Goal: Task Accomplishment & Management: Complete application form

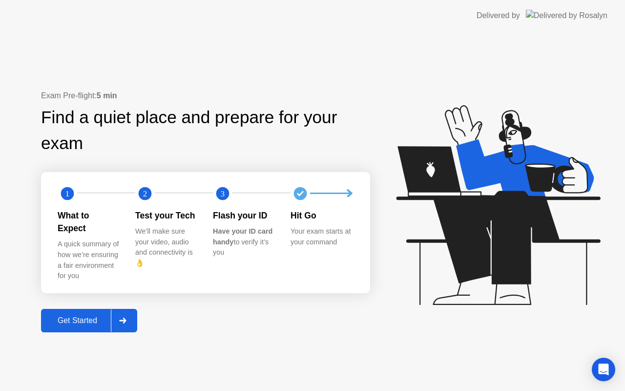
click at [68, 316] on div "Get Started" at bounding box center [77, 320] width 67 height 9
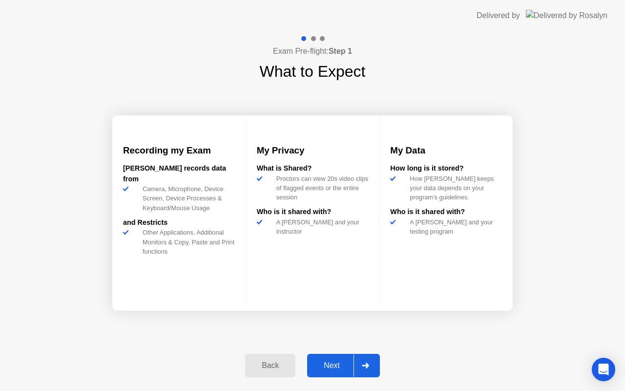
click at [331, 363] on div "Next" at bounding box center [331, 365] width 43 height 9
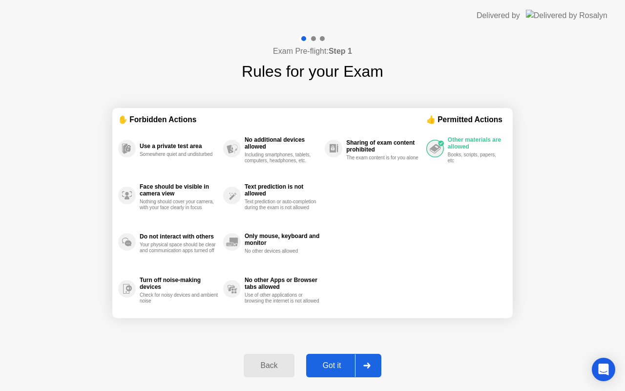
click at [329, 364] on div "Got it" at bounding box center [332, 365] width 46 height 9
select select "**********"
select select "*******"
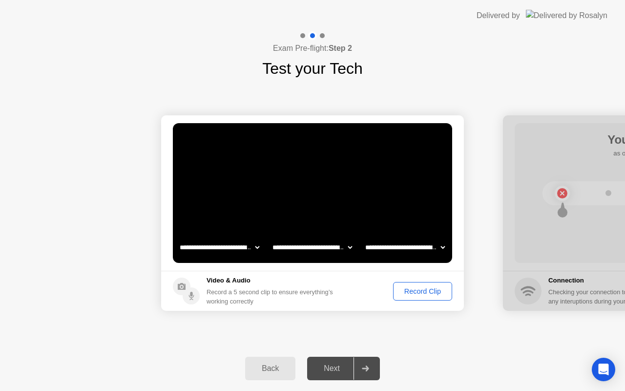
click at [418, 289] on div "Record Clip" at bounding box center [423, 291] width 52 height 8
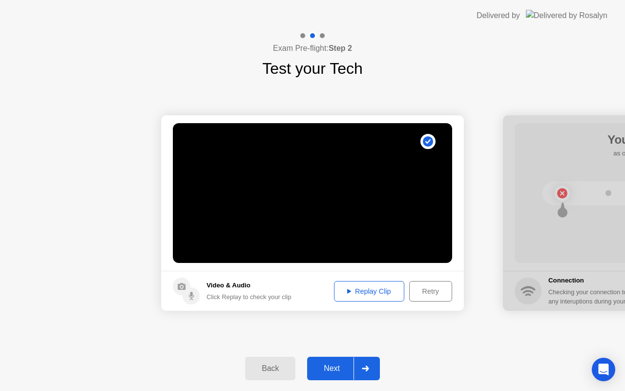
click at [334, 365] on div "Next" at bounding box center [331, 368] width 43 height 9
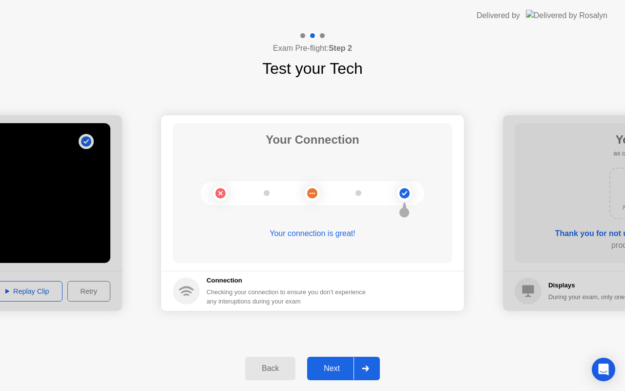
click at [328, 364] on div "Next" at bounding box center [331, 368] width 43 height 9
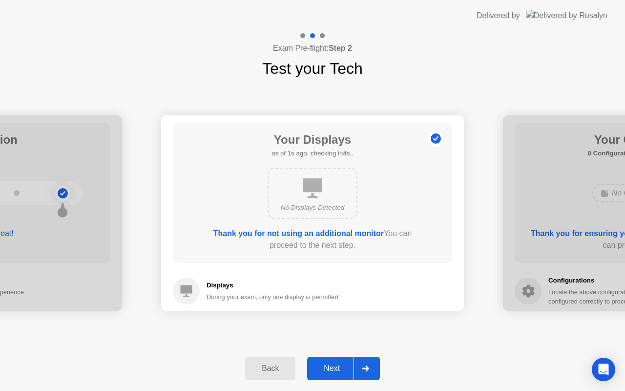
click at [328, 364] on div "Next" at bounding box center [331, 368] width 43 height 9
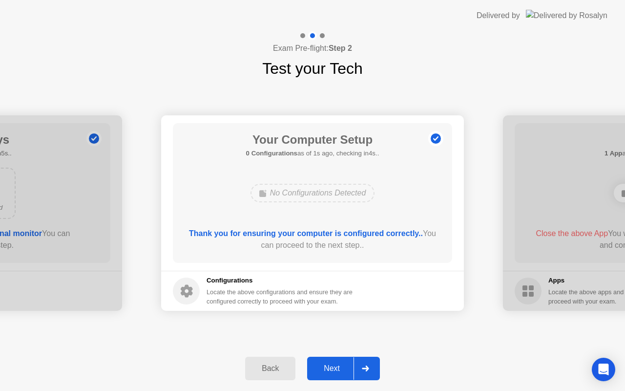
click at [328, 364] on div "Next" at bounding box center [331, 368] width 43 height 9
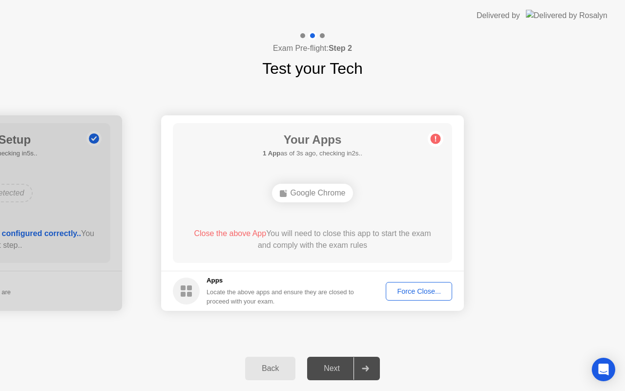
click at [405, 289] on div "Force Close..." at bounding box center [419, 291] width 60 height 8
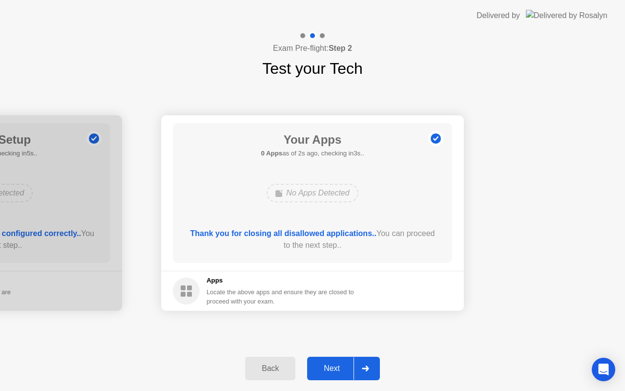
click at [328, 365] on div "Next" at bounding box center [331, 368] width 43 height 9
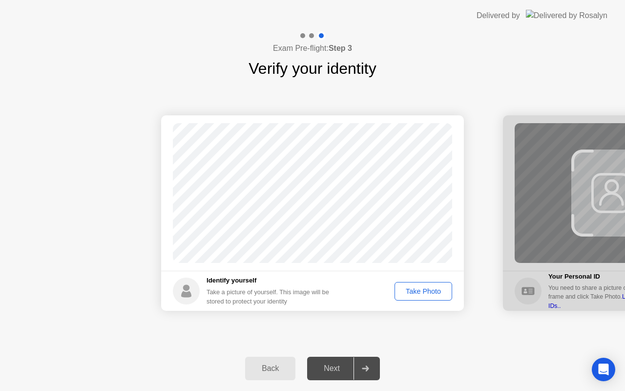
click at [416, 290] on div "Take Photo" at bounding box center [423, 291] width 51 height 8
click at [333, 368] on div "Next" at bounding box center [331, 368] width 43 height 9
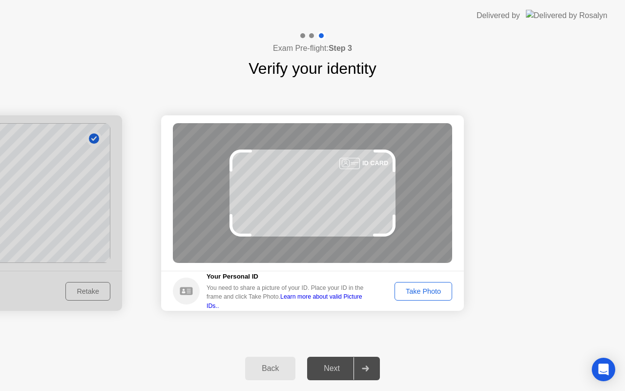
click at [415, 291] on div "Take Photo" at bounding box center [423, 291] width 51 height 8
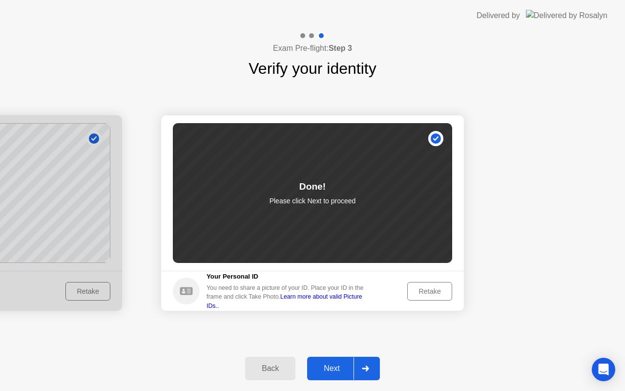
click at [428, 287] on div "Retake" at bounding box center [430, 291] width 38 height 8
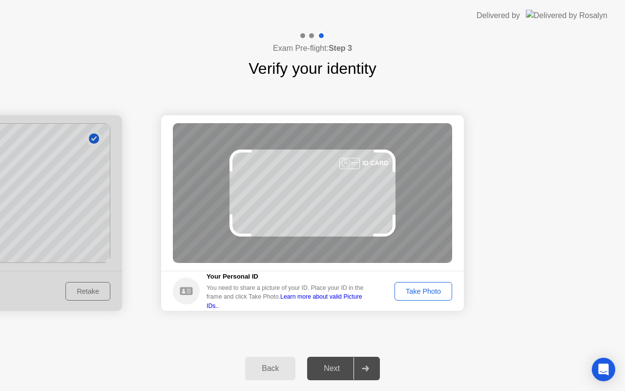
click at [420, 288] on div "Take Photo" at bounding box center [423, 291] width 51 height 8
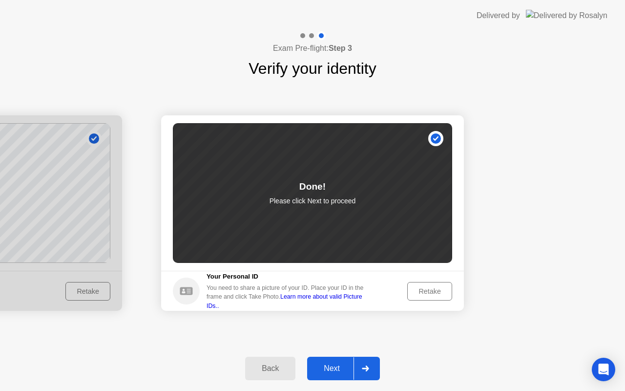
click at [333, 367] on div "Next" at bounding box center [331, 368] width 43 height 9
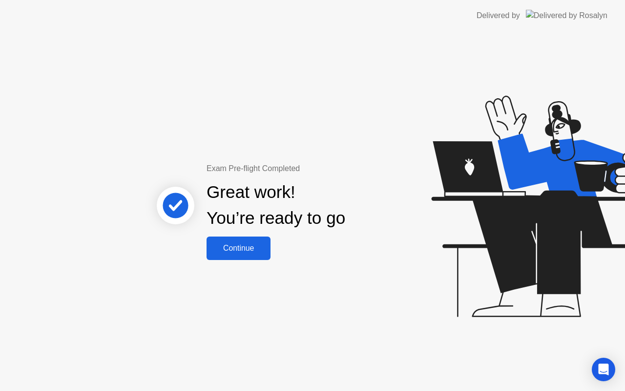
click at [238, 248] on div "Continue" at bounding box center [239, 248] width 58 height 9
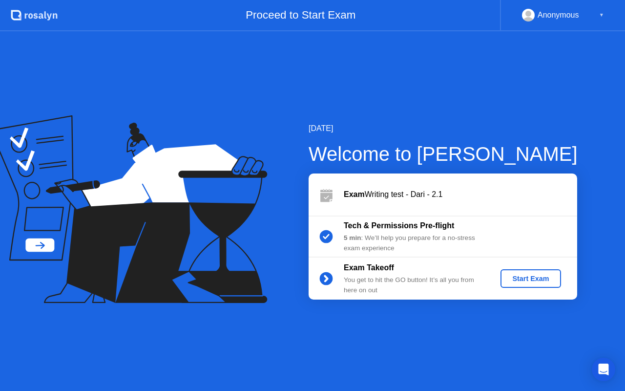
click at [528, 278] on div "Start Exam" at bounding box center [531, 279] width 52 height 8
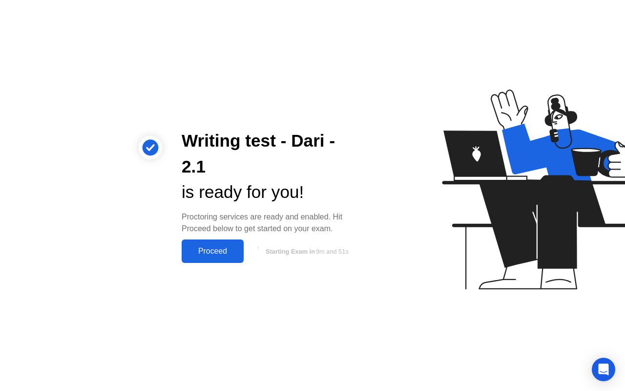
click at [214, 248] on div "Proceed" at bounding box center [213, 251] width 56 height 9
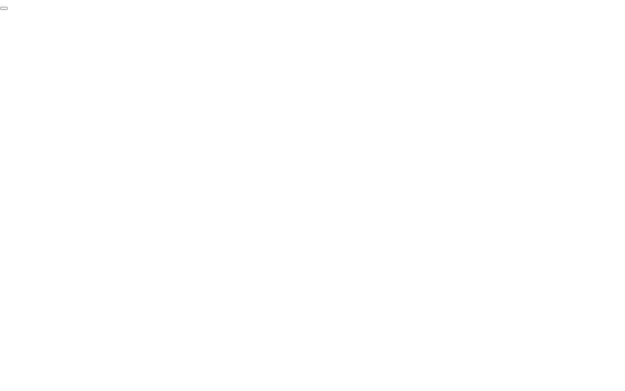
click div "End Proctoring Session"
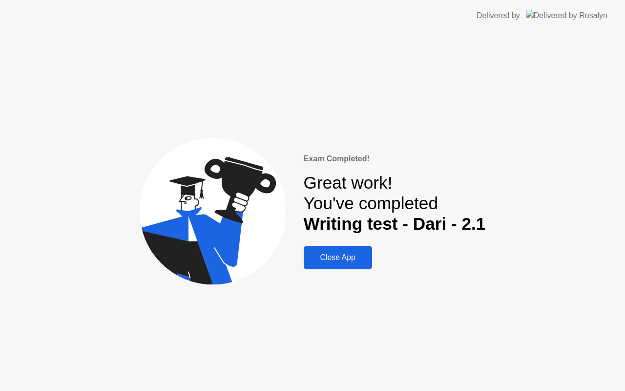
click at [333, 256] on div "Close App" at bounding box center [338, 257] width 63 height 9
